Goal: Task Accomplishment & Management: Manage account settings

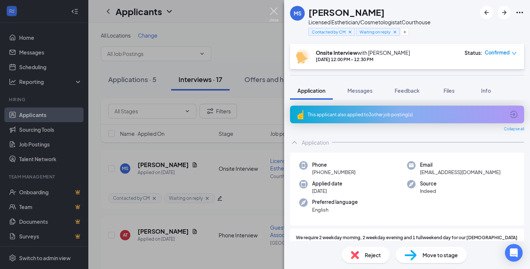
click at [274, 10] on img at bounding box center [274, 14] width 9 height 14
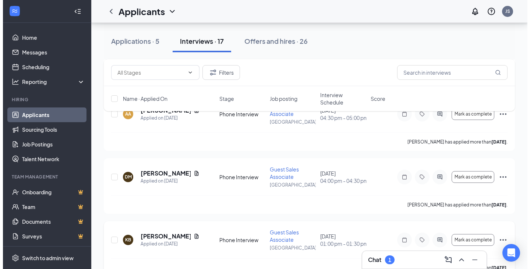
scroll to position [368, 0]
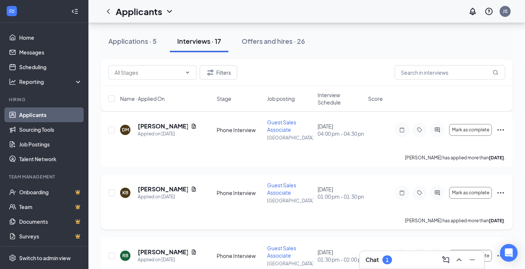
click at [206, 199] on div "KB Karin Bishop Applied on Aug 3" at bounding box center [166, 192] width 92 height 15
click at [164, 193] on h5 "[PERSON_NAME]" at bounding box center [163, 189] width 50 height 8
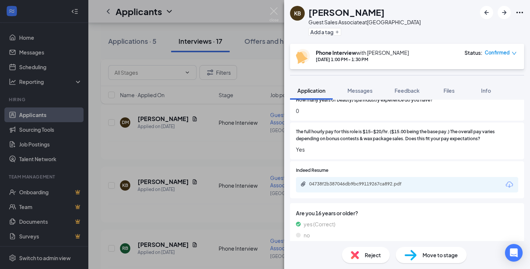
scroll to position [327, 0]
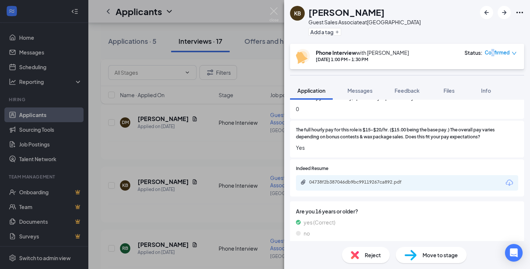
click at [493, 51] on span "Confirmed" at bounding box center [497, 52] width 25 height 7
click at [487, 74] on span "Request Reschedule" at bounding box center [486, 74] width 50 height 8
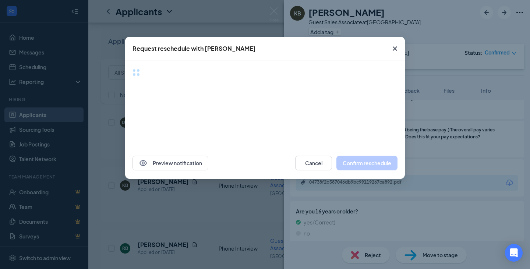
scroll to position [325, 0]
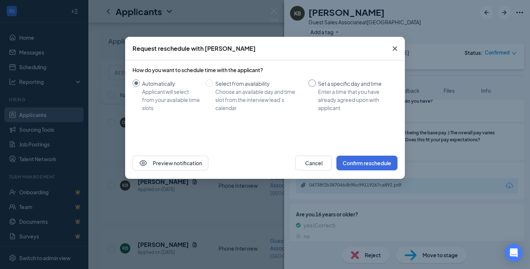
click at [313, 81] on input "Set a specific day and time Enter a time that you have already agreed upon with…" at bounding box center [312, 83] width 7 height 7
radio input "true"
radio input "false"
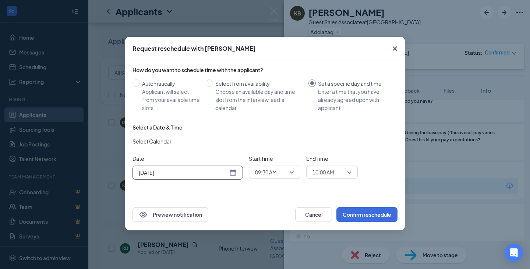
click at [220, 174] on input "Aug 27, 2025" at bounding box center [183, 173] width 89 height 8
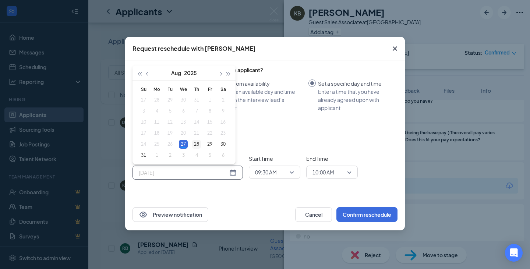
type input "Aug 28, 2025"
click at [195, 143] on div "28" at bounding box center [196, 144] width 9 height 9
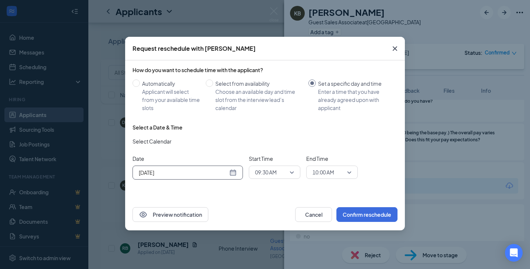
click at [288, 176] on span "09:30 AM" at bounding box center [274, 172] width 39 height 11
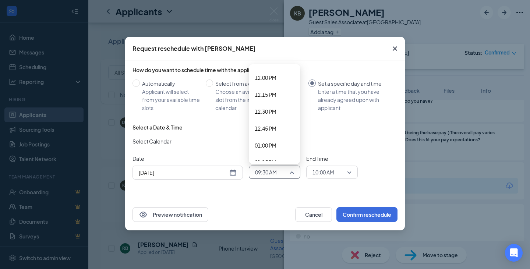
scroll to position [825, 0]
click at [272, 133] on span "01:00 PM" at bounding box center [266, 132] width 22 height 8
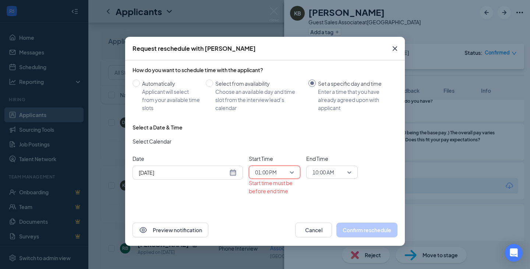
click at [336, 167] on span "10:00 AM" at bounding box center [329, 172] width 32 height 11
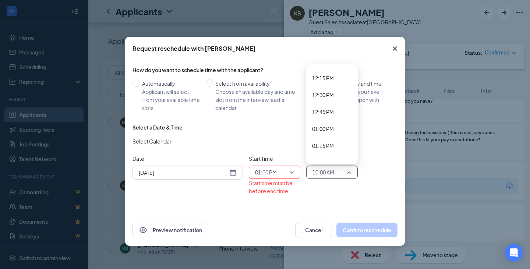
scroll to position [859, 0]
click at [325, 136] on span "01:30 PM" at bounding box center [323, 132] width 22 height 8
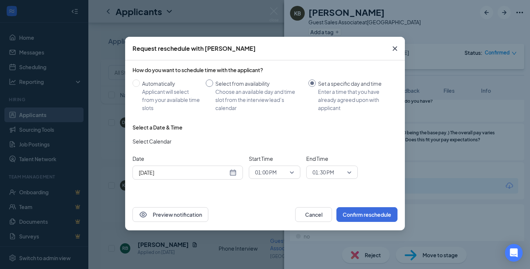
click at [245, 88] on div "Choose an available day and time slot from the interview lead’s calendar" at bounding box center [259, 100] width 87 height 24
click at [213, 87] on input "Select from availability Choose an available day and time slot from the intervi…" at bounding box center [209, 83] width 7 height 7
radio input "true"
radio input "false"
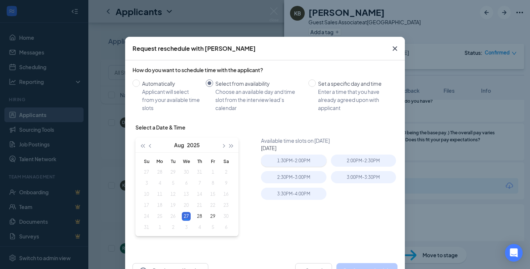
click at [303, 160] on div "1:30PM - 2:00PM" at bounding box center [293, 161] width 65 height 12
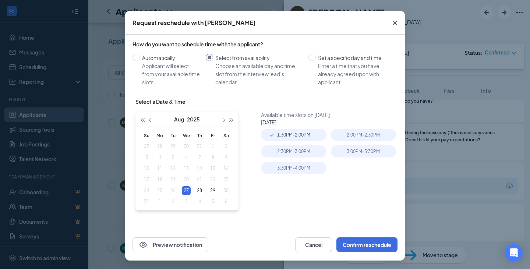
scroll to position [26, 0]
type input "Aug 27, 2025"
click at [155, 57] on div "Automatically" at bounding box center [171, 57] width 58 height 8
click at [140, 57] on input "Automatically Applicant will select from your available time slots" at bounding box center [136, 56] width 7 height 7
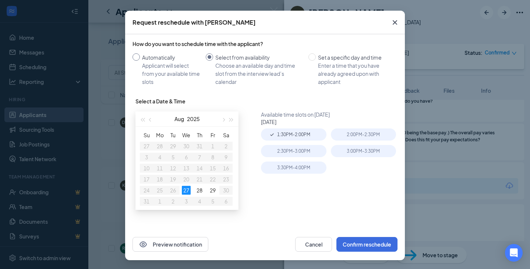
radio input "true"
radio input "false"
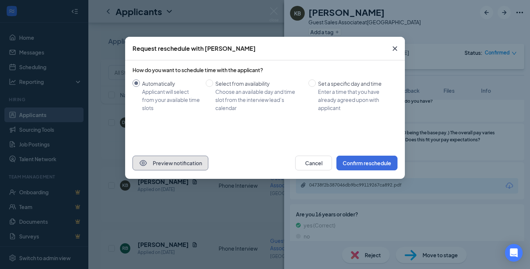
click at [169, 162] on button "Preview notification" at bounding box center [171, 163] width 76 height 15
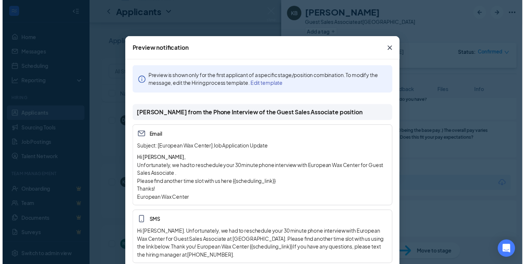
scroll to position [2, 0]
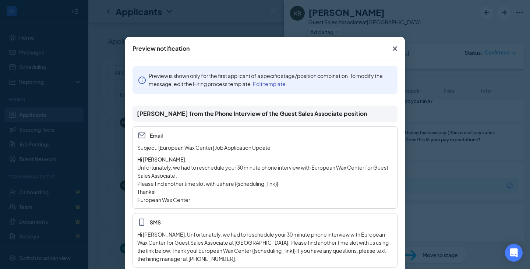
click at [395, 48] on icon "Cross" at bounding box center [395, 48] width 9 height 9
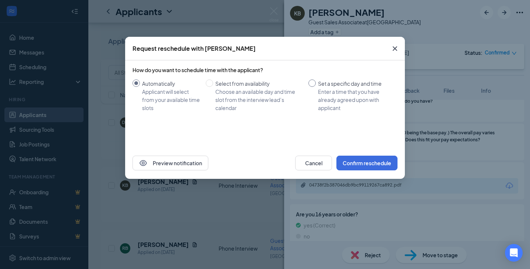
click at [321, 85] on div "Set a specific day and time" at bounding box center [355, 84] width 74 height 8
click at [316, 85] on input "Set a specific day and time Enter a time that you have already agreed upon with…" at bounding box center [312, 83] width 7 height 7
radio input "true"
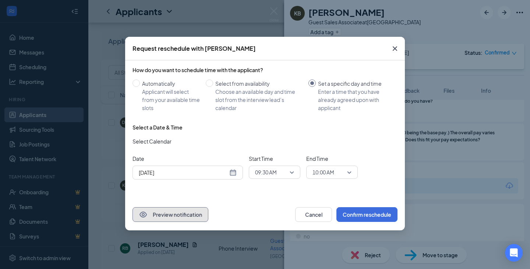
click at [189, 210] on button "Preview notification" at bounding box center [171, 214] width 76 height 15
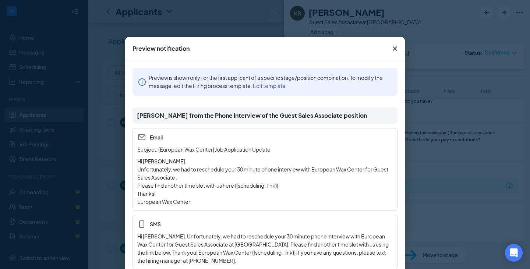
click at [391, 48] on icon "Cross" at bounding box center [395, 48] width 9 height 9
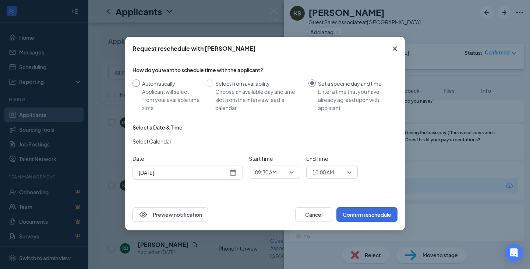
click at [148, 95] on div "Applicant will select from your available time slots" at bounding box center [171, 100] width 58 height 24
click at [140, 87] on input "Automatically Applicant will select from your available time slots" at bounding box center [136, 83] width 7 height 7
radio input "true"
radio input "false"
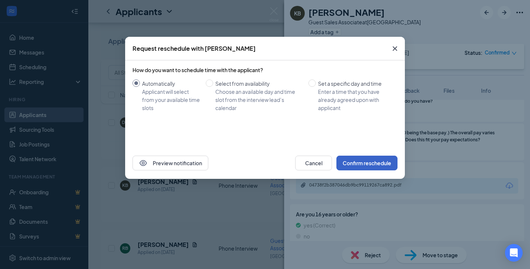
click at [360, 160] on button "Confirm reschedule" at bounding box center [367, 163] width 61 height 15
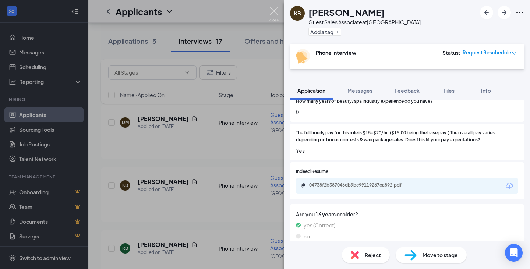
click at [272, 12] on img at bounding box center [274, 14] width 9 height 14
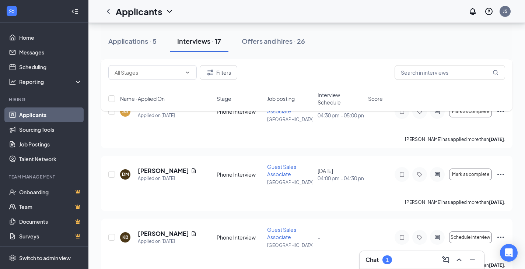
scroll to position [368, 0]
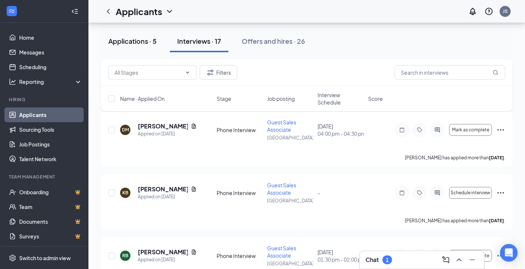
click at [143, 45] on div "Applications · 5" at bounding box center [132, 40] width 48 height 9
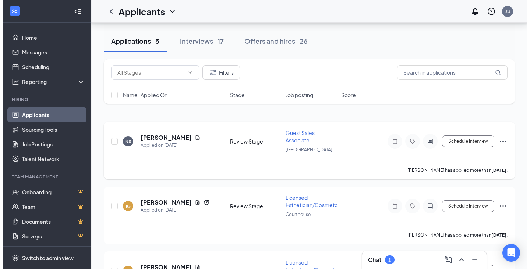
scroll to position [26, 0]
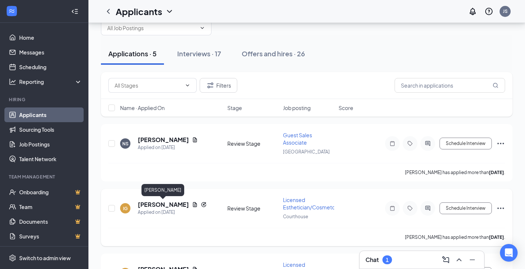
click at [159, 207] on h5 "[PERSON_NAME]" at bounding box center [163, 205] width 51 height 8
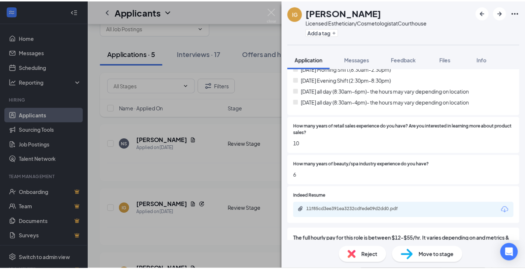
scroll to position [295, 0]
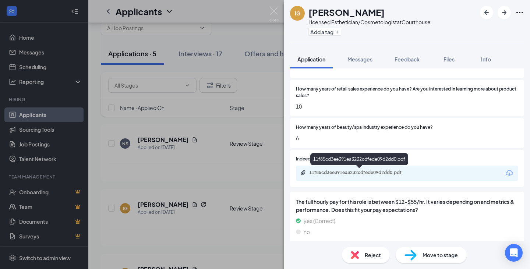
click at [379, 174] on div "11f85cd3ee391ea3232cdfede09d2dd0.pdf" at bounding box center [360, 173] width 103 height 6
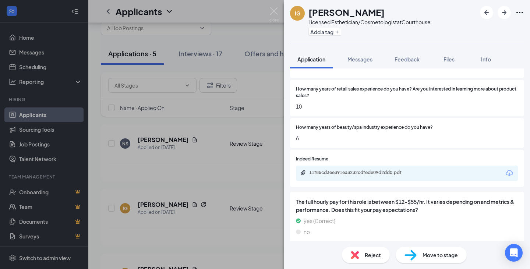
click at [269, 8] on div "IG [PERSON_NAME] Licensed Esthetician/Cosmetologist at Courthouse Add a tag App…" at bounding box center [265, 134] width 530 height 269
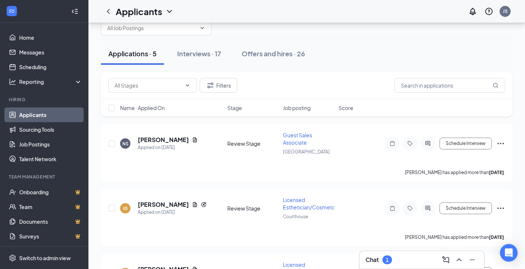
click at [271, 8] on div "Applicants JS" at bounding box center [306, 11] width 437 height 23
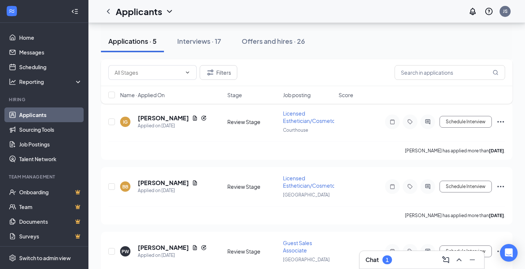
scroll to position [63, 0]
